Goal: Information Seeking & Learning: Understand process/instructions

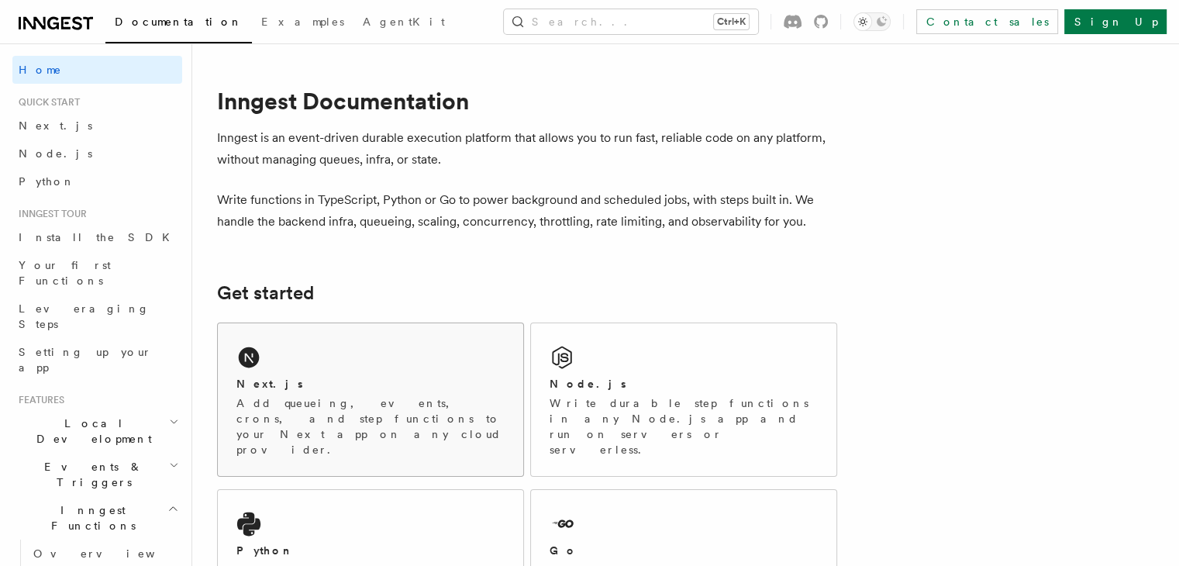
click at [323, 357] on div "Next.js Add queueing, events, crons, and step functions to your Next app on any…" at bounding box center [371, 399] width 306 height 153
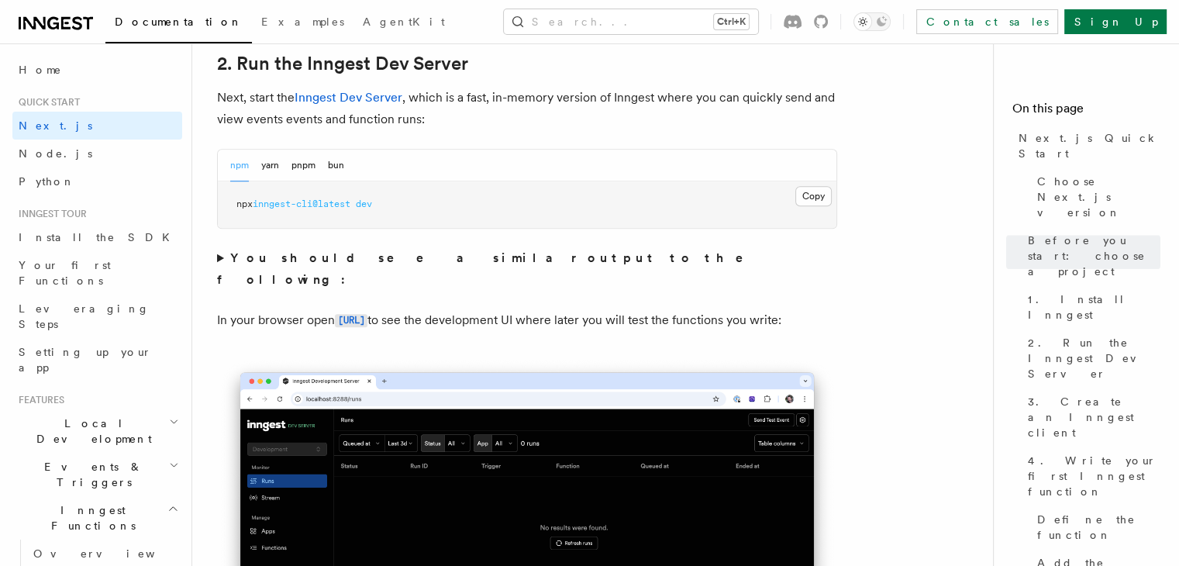
scroll to position [1026, 0]
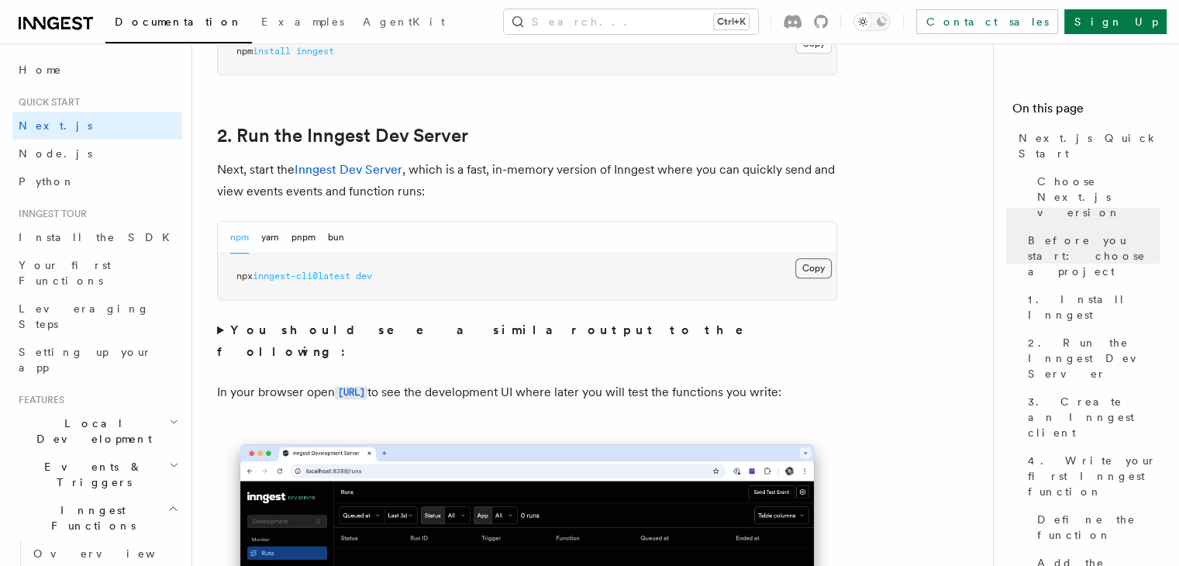
click at [826, 265] on button "Copy Copied" at bounding box center [814, 268] width 36 height 20
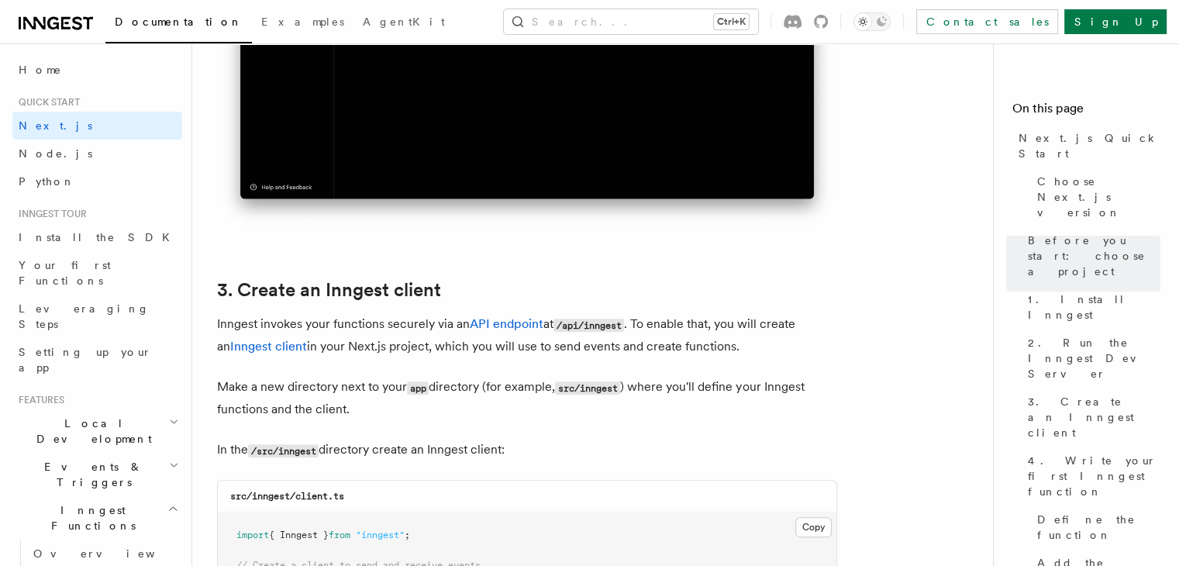
scroll to position [1820, 0]
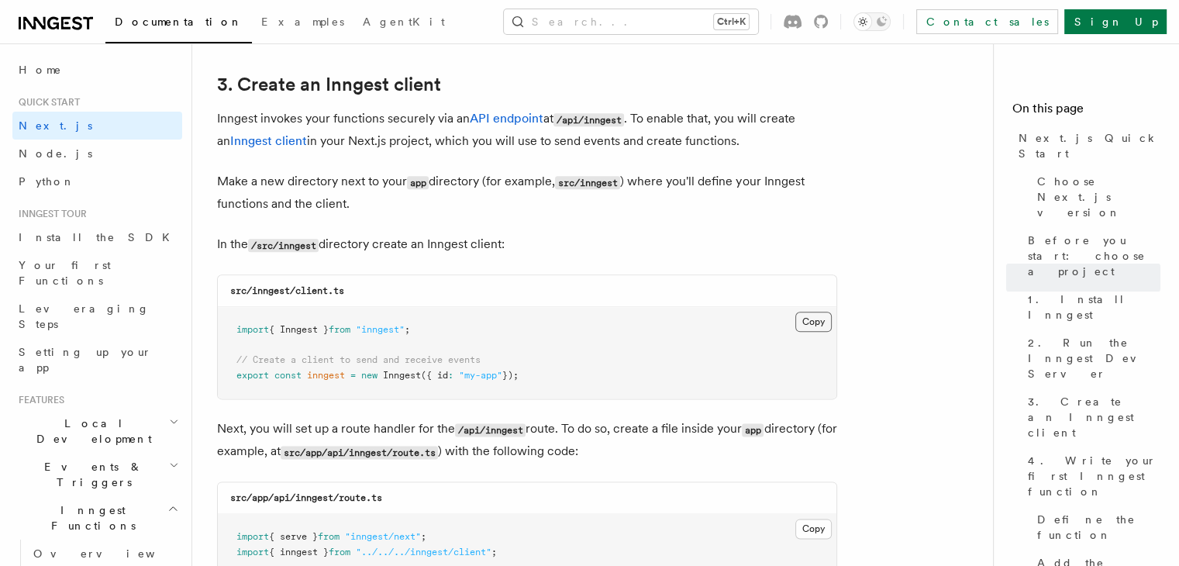
click at [810, 319] on button "Copy Copied" at bounding box center [814, 322] width 36 height 20
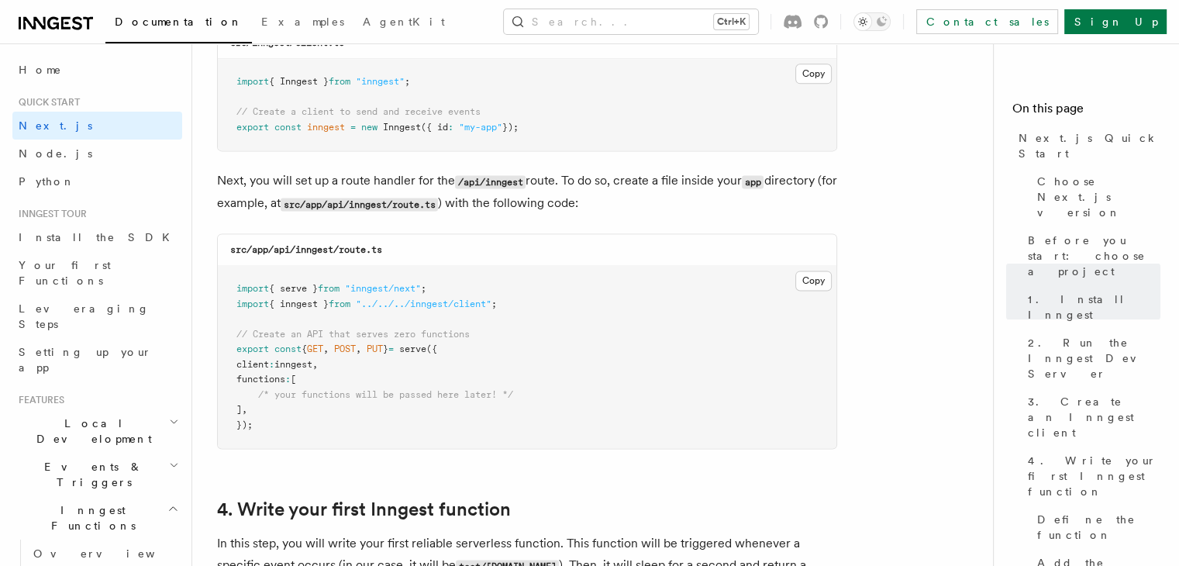
scroll to position [2099, 0]
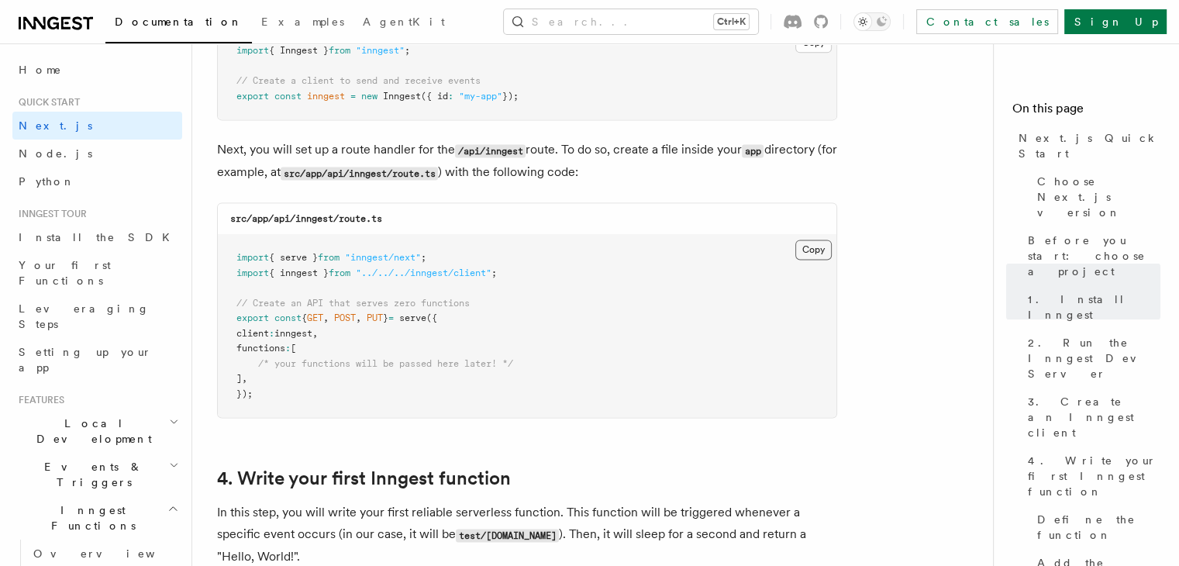
click at [821, 252] on button "Copy Copied" at bounding box center [814, 250] width 36 height 20
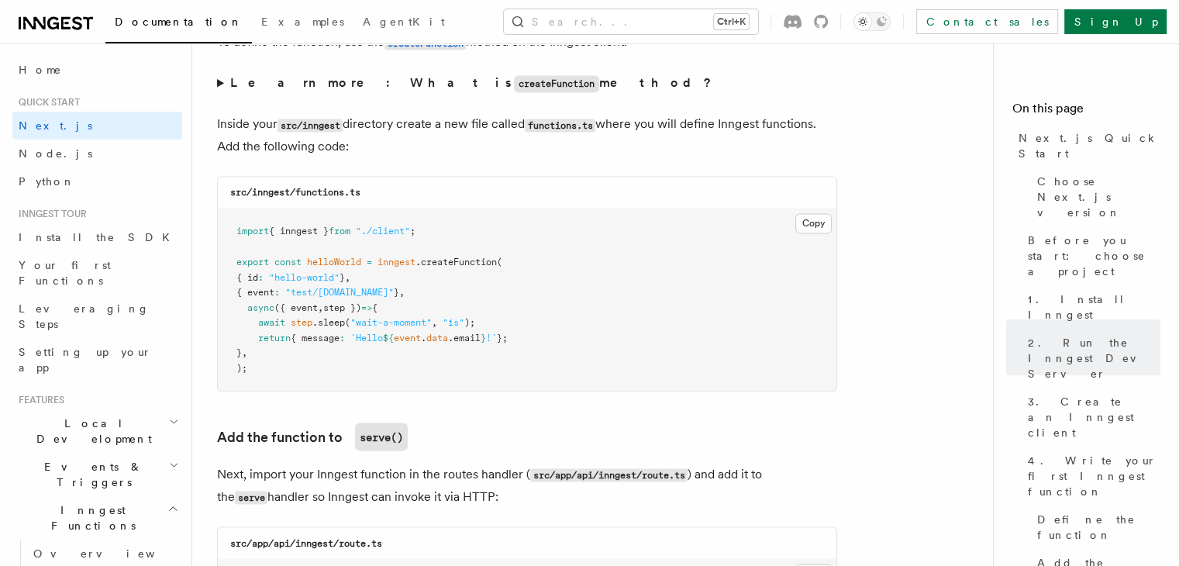
scroll to position [2657, 0]
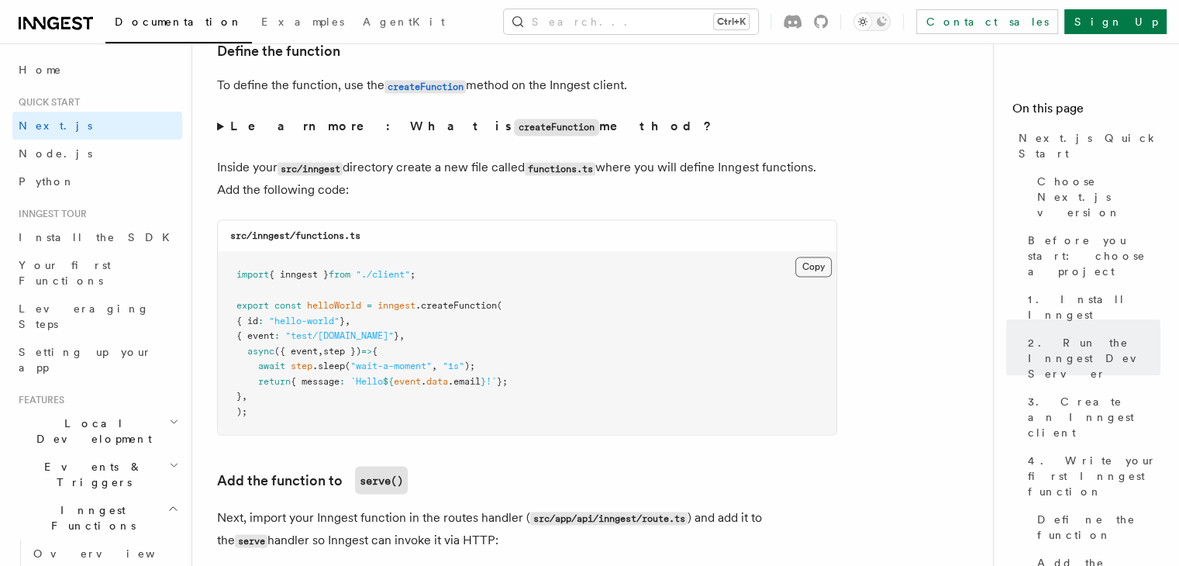
click at [807, 271] on button "Copy Copied" at bounding box center [814, 267] width 36 height 20
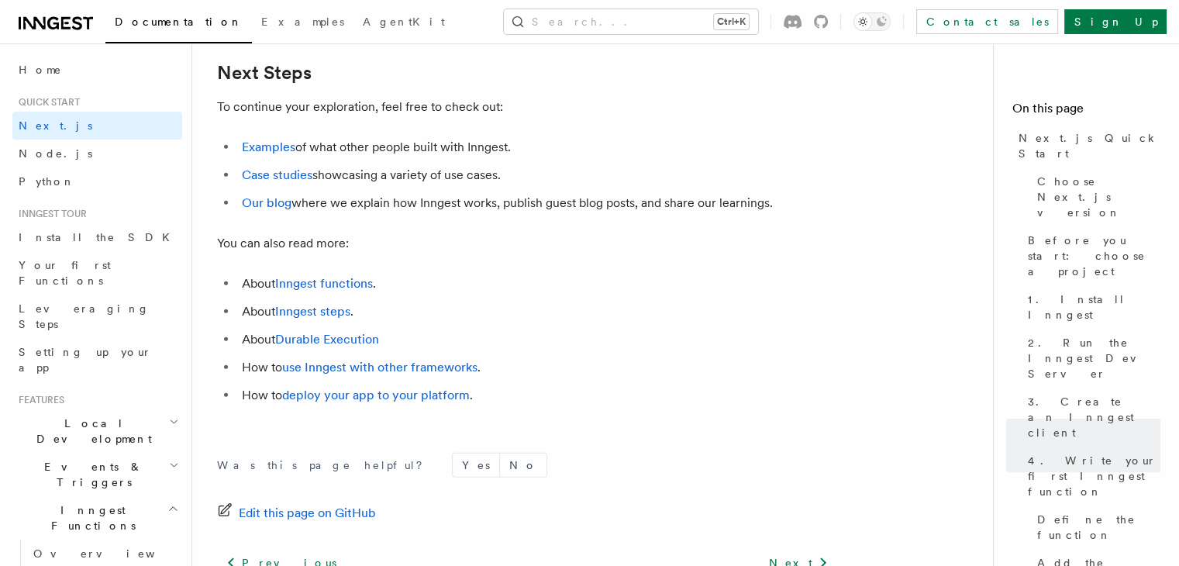
scroll to position [9887, 0]
